Goal: Task Accomplishment & Management: Use online tool/utility

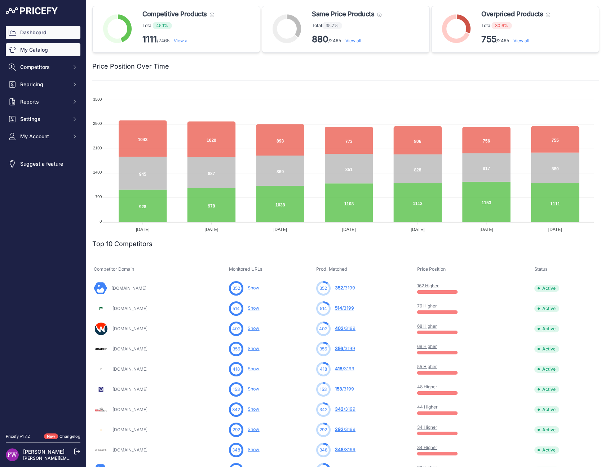
click at [50, 50] on link "My Catalog" at bounding box center [43, 49] width 75 height 13
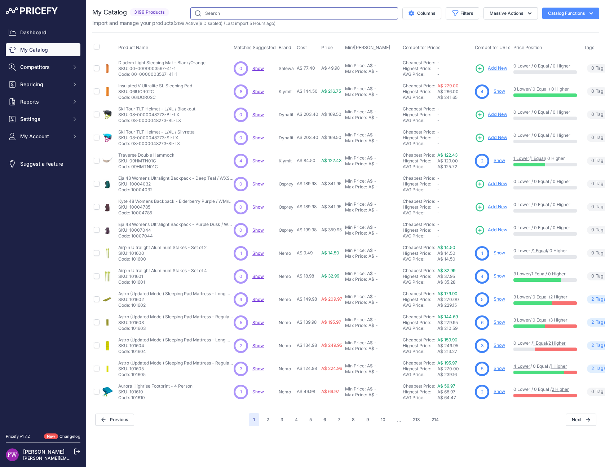
drag, startPoint x: 0, startPoint y: 0, endPoint x: 279, endPoint y: 15, distance: 279.3
click at [279, 15] on input "text" at bounding box center [295, 13] width 208 height 12
type input "hornet elite"
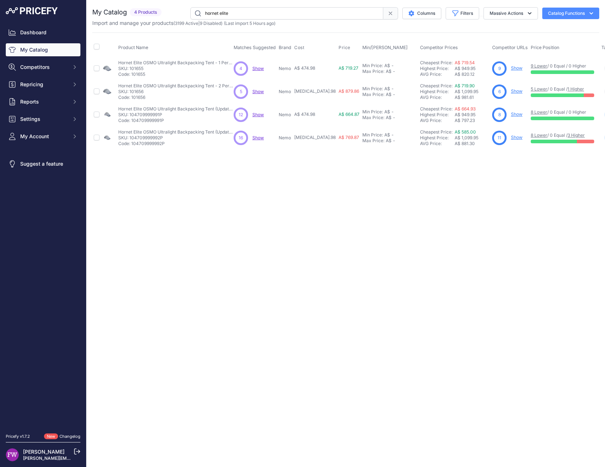
click at [262, 115] on span "Show" at bounding box center [259, 114] width 12 height 5
click at [260, 139] on span "Show" at bounding box center [259, 137] width 12 height 5
click at [511, 115] on link "Show" at bounding box center [517, 113] width 12 height 5
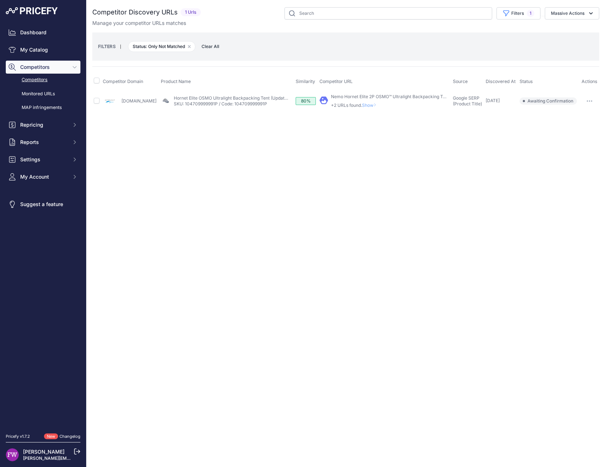
click at [377, 106] on span "Show" at bounding box center [370, 104] width 17 height 5
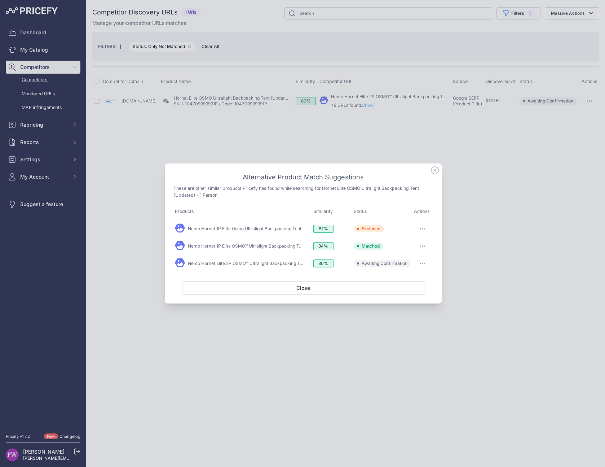
click at [260, 245] on link "Nemo Hornet 1P Elite OSMO™ Ultralight Backpacking Tent" at bounding box center [247, 245] width 118 height 5
click at [281, 264] on link "Nemo Hornet Elite 2P OSMO™ Ultralight Backpacking Tent" at bounding box center [247, 263] width 118 height 5
click at [422, 264] on button "button" at bounding box center [423, 263] width 14 height 10
click at [410, 290] on span "Exclude match" at bounding box center [406, 292] width 30 height 5
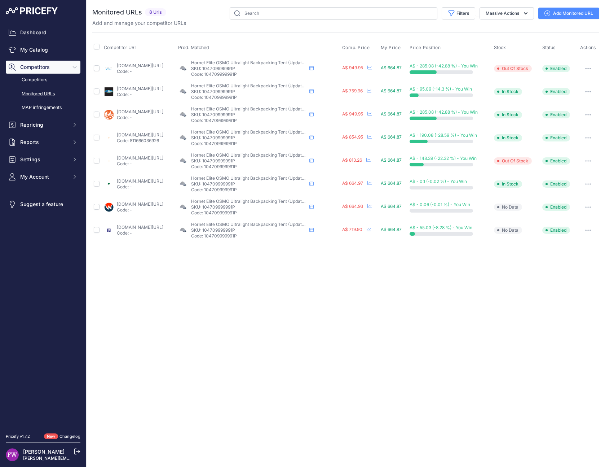
click at [130, 180] on link "paddypallin.com.au/nemo-hornet-elite-osmo-1-person-tent.html?prirule_jdsnikfkfj…" at bounding box center [140, 180] width 47 height 5
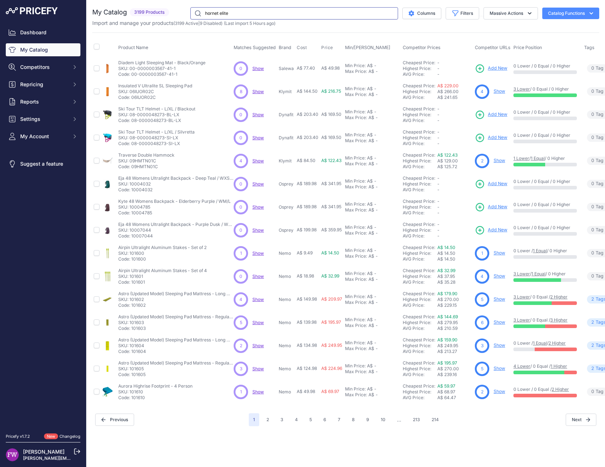
click at [247, 14] on input "hornet elite" at bounding box center [295, 13] width 208 height 12
click at [365, 13] on input "hornet elite" at bounding box center [295, 13] width 208 height 12
type input "hornet elite"
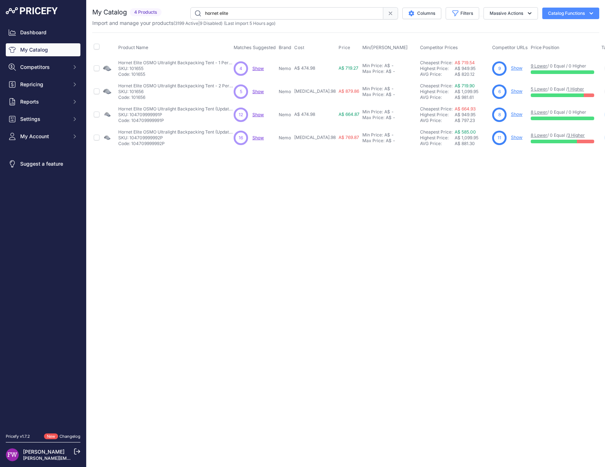
drag, startPoint x: 505, startPoint y: 138, endPoint x: 502, endPoint y: 137, distance: 4.0
click at [505, 138] on div "11 Show" at bounding box center [510, 138] width 36 height 14
click at [511, 137] on link "Show" at bounding box center [517, 137] width 12 height 5
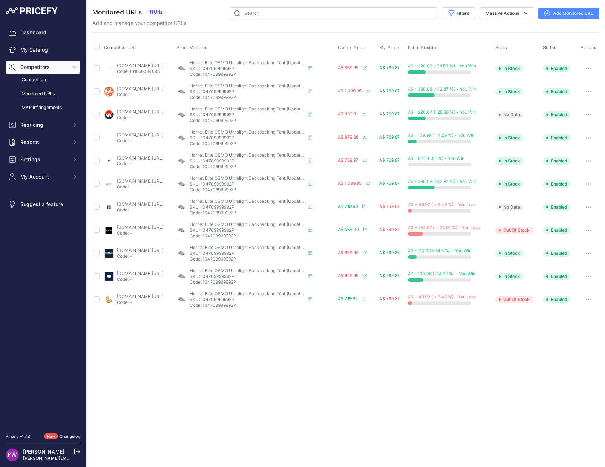
click at [161, 157] on link "[DOMAIN_NAME][URL]" at bounding box center [140, 157] width 47 height 5
click at [135, 202] on link "[DOMAIN_NAME][URL]" at bounding box center [140, 203] width 47 height 5
drag, startPoint x: 146, startPoint y: 297, endPoint x: 152, endPoint y: 293, distance: 6.3
click at [146, 297] on link "[DOMAIN_NAME][URL]" at bounding box center [140, 296] width 47 height 5
